Goal: Information Seeking & Learning: Learn about a topic

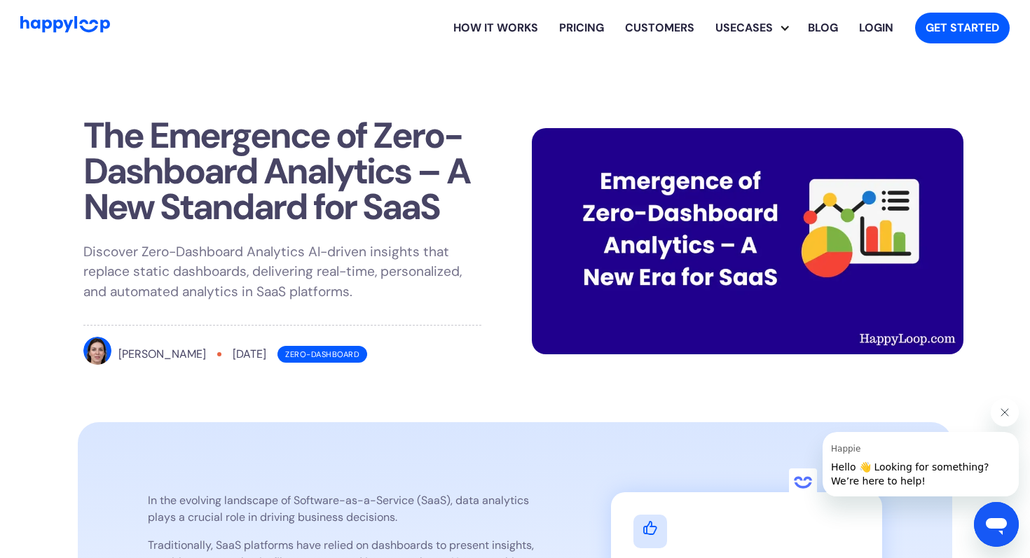
click at [83, 129] on h1 "The Emergence of Zero-Dashboard Analytics – A New Standard for SaaS" at bounding box center [282, 172] width 398 height 108
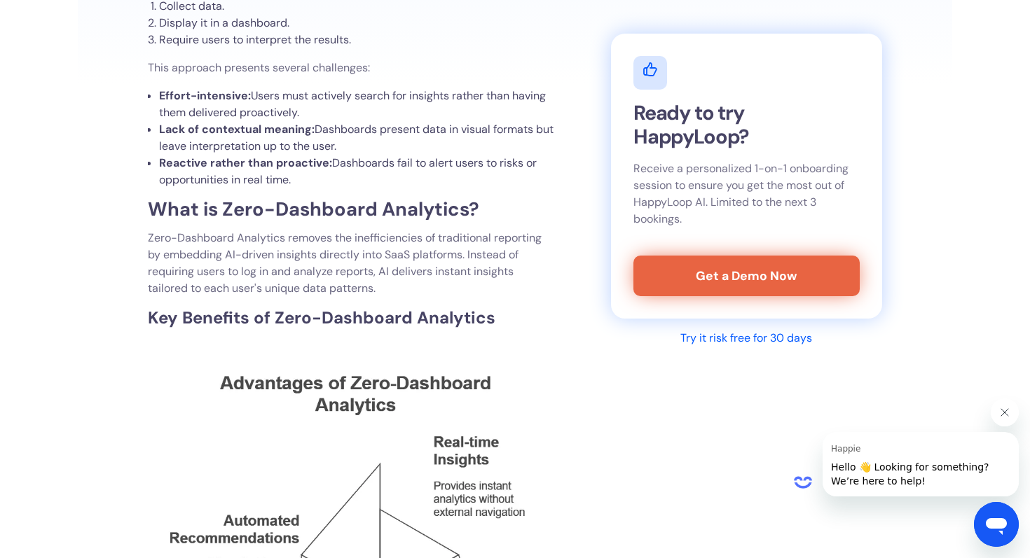
scroll to position [1306, 0]
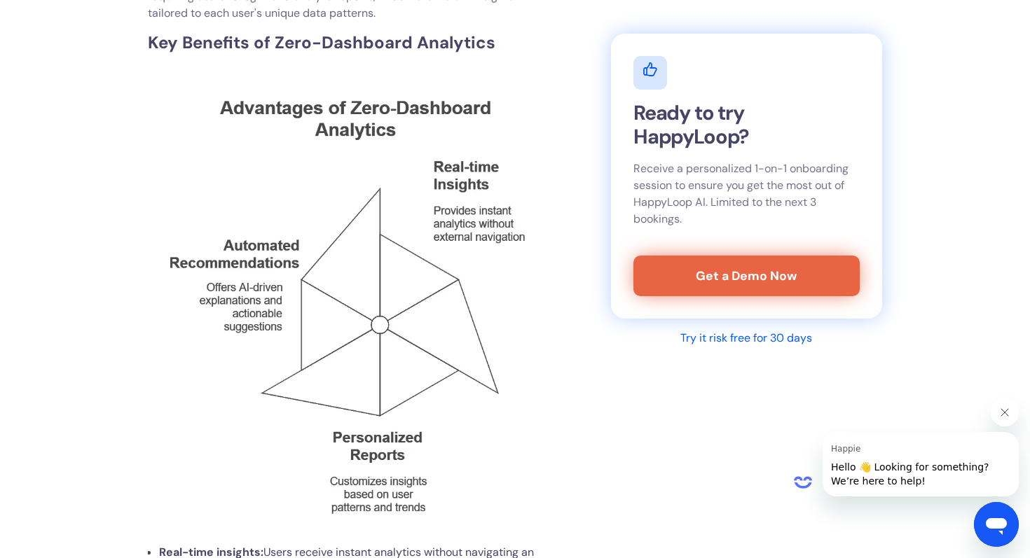
click at [1007, 422] on button "Fermer le message de Happie" at bounding box center [1004, 413] width 28 height 28
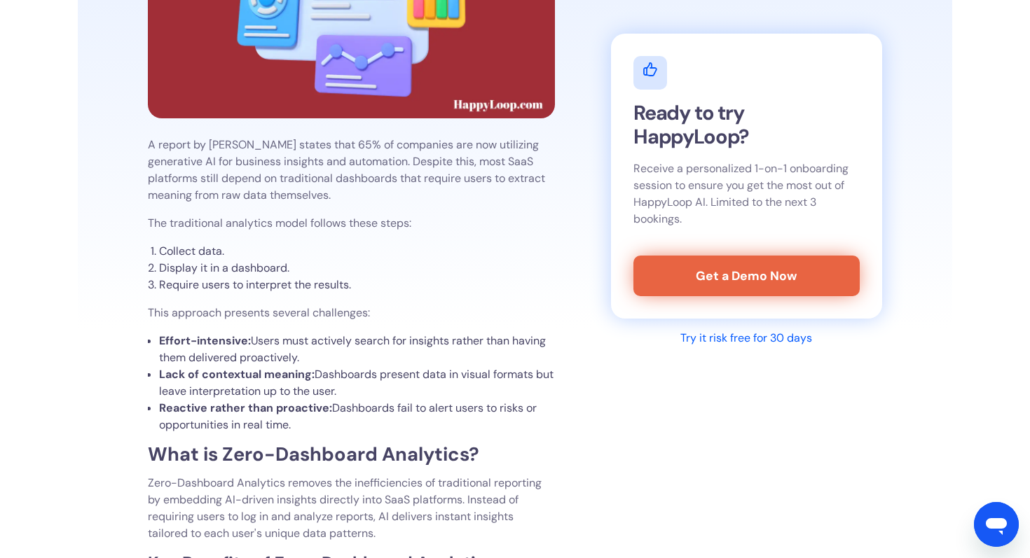
scroll to position [785, 0]
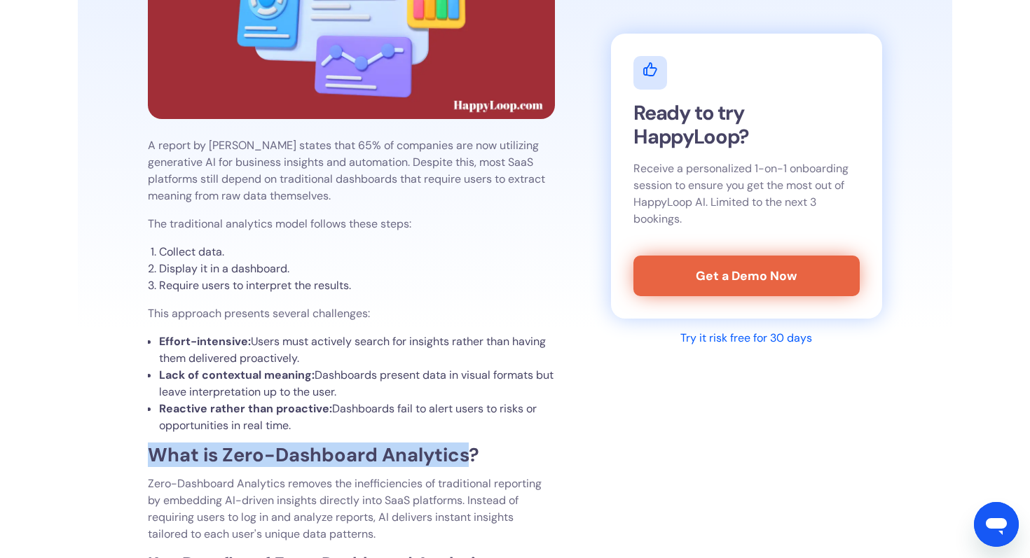
drag, startPoint x: 473, startPoint y: 454, endPoint x: 158, endPoint y: 445, distance: 314.6
click at [158, 445] on strong "What is Zero-Dashboard Analytics?" at bounding box center [313, 455] width 331 height 25
drag, startPoint x: 151, startPoint y: 452, endPoint x: 483, endPoint y: 457, distance: 332.8
click at [483, 457] on h2 "What is Zero-Dashboard Analytics?" at bounding box center [351, 454] width 407 height 19
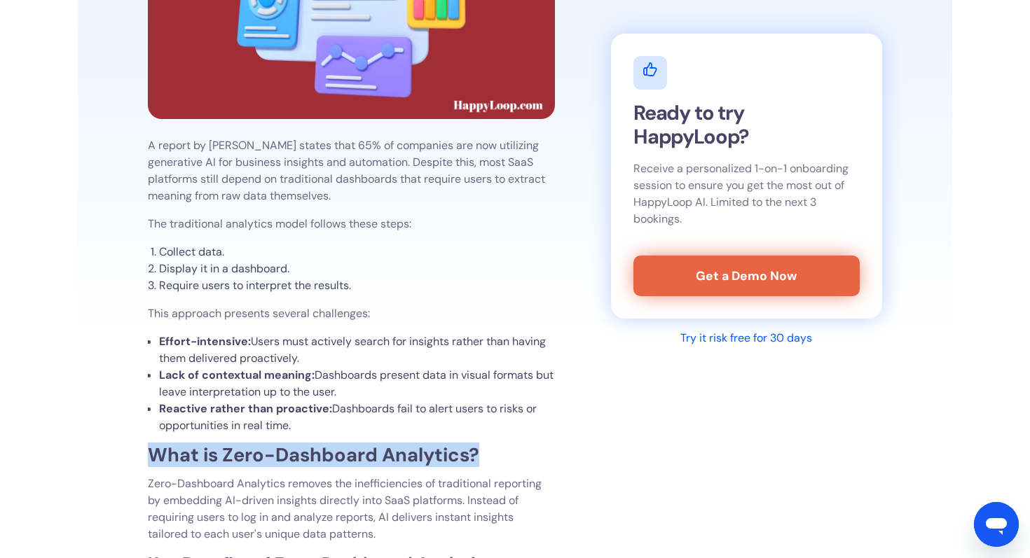
click at [483, 457] on h2 "What is Zero-Dashboard Analytics?" at bounding box center [351, 454] width 407 height 19
drag, startPoint x: 483, startPoint y: 457, endPoint x: 15, endPoint y: 456, distance: 468.6
click at [227, 443] on strong "What is Zero-Dashboard Analytics?" at bounding box center [313, 455] width 331 height 25
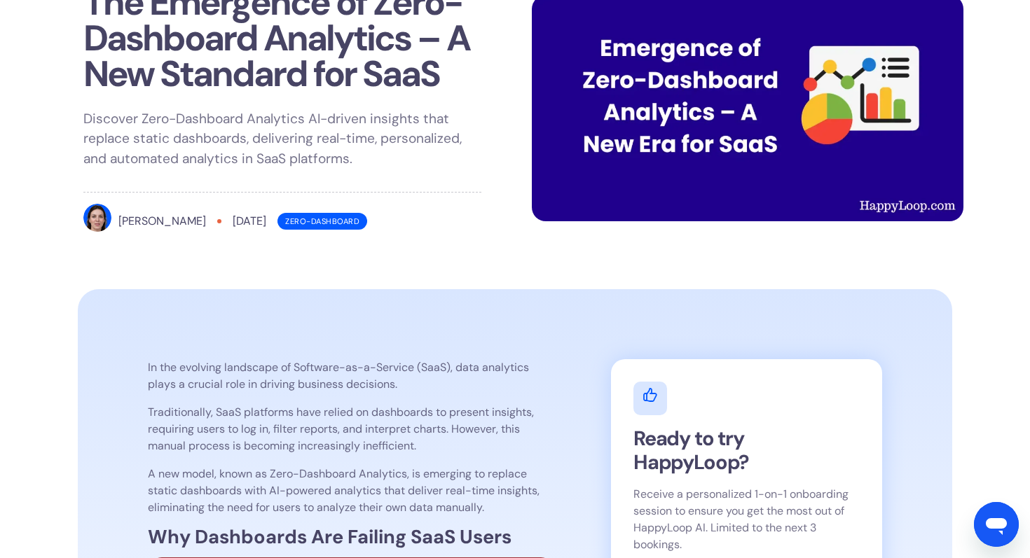
scroll to position [0, 0]
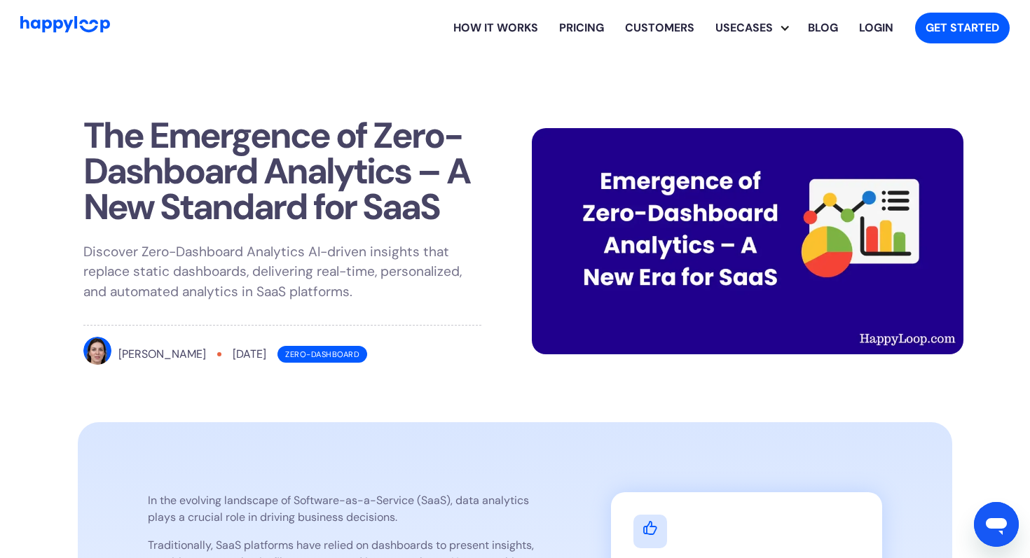
click at [457, 170] on h1 "The Emergence of Zero-Dashboard Analytics – A New Standard for SaaS" at bounding box center [282, 172] width 398 height 108
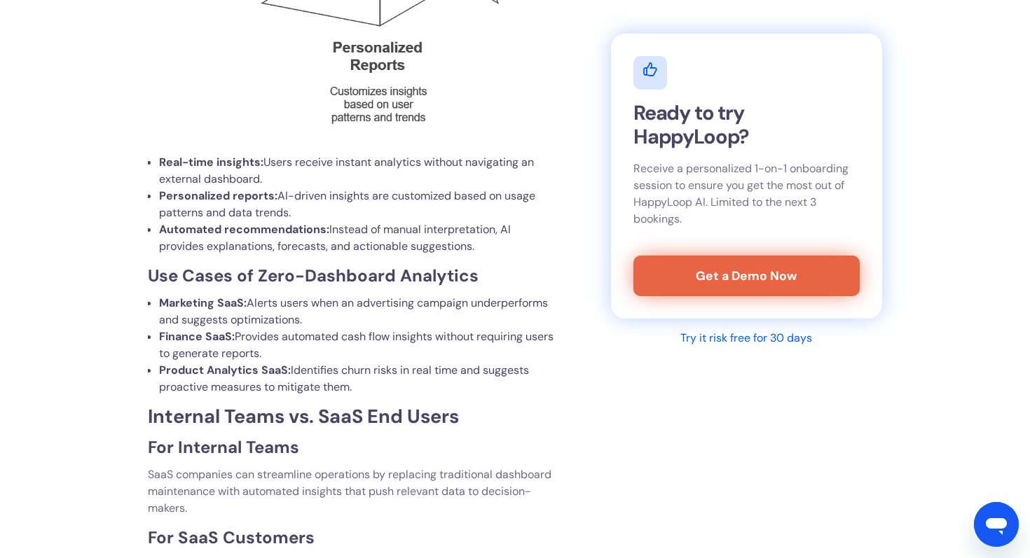
scroll to position [1702, 0]
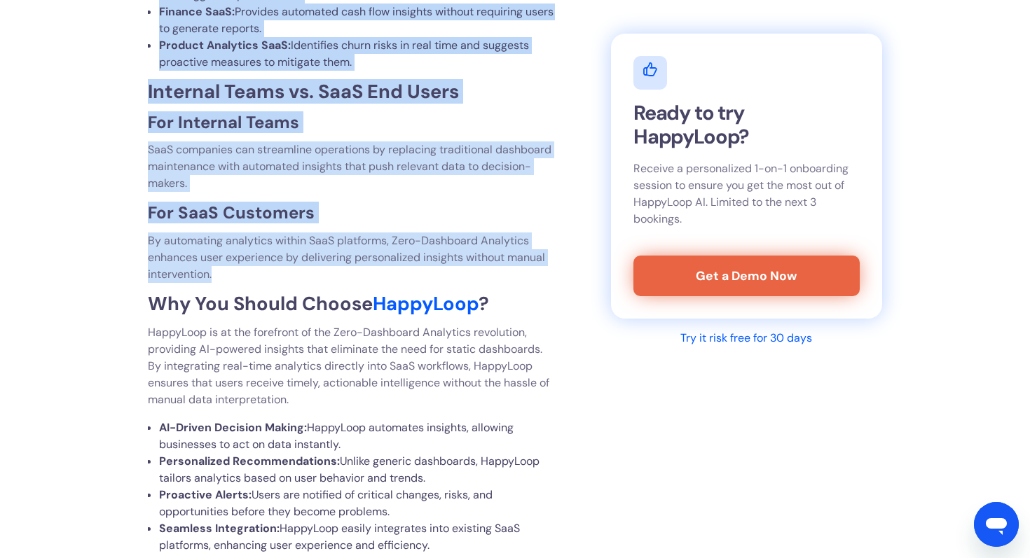
drag, startPoint x: 302, startPoint y: 304, endPoint x: 141, endPoint y: 304, distance: 160.4
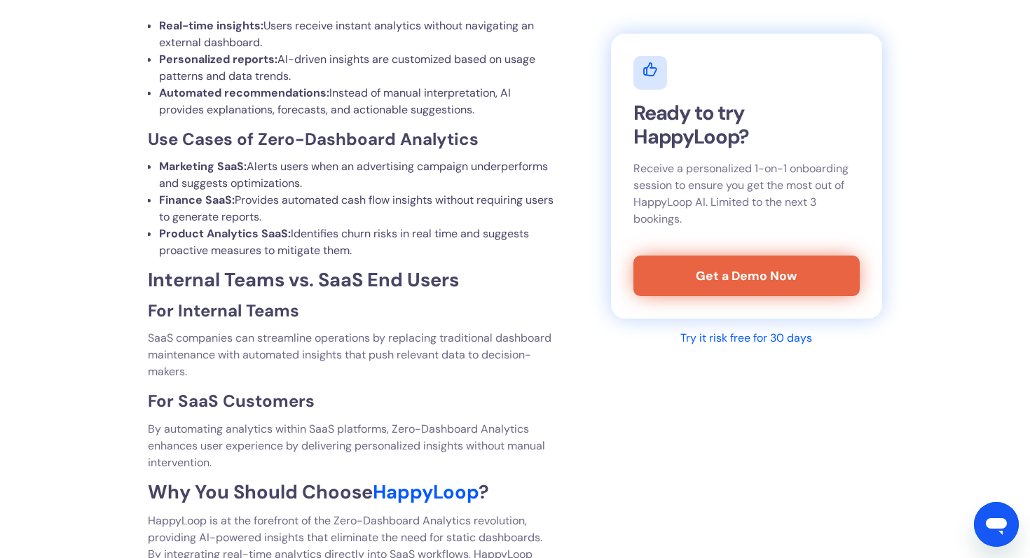
scroll to position [1816, 0]
